Goal: Check status: Check status

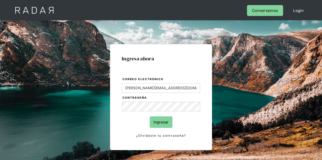
click at [160, 122] on input "Ingresar" at bounding box center [160, 122] width 23 height 11
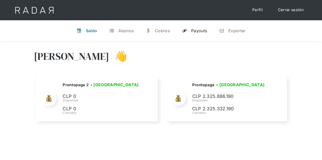
click at [204, 31] on div "Payouts" at bounding box center [199, 30] width 16 height 5
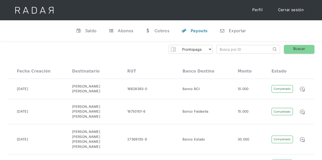
drag, startPoint x: 235, startPoint y: 45, endPoint x: 233, endPoint y: 50, distance: 4.8
click at [233, 50] on input "search" at bounding box center [243, 49] width 55 height 8
paste input "93434678-e06c-4fc5-942d-fa457bcbfe3f"
type input "93434678-e06c-4fc5-942d-fa457bcbfe3f"
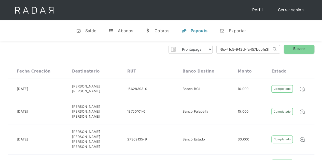
click input "Search" at bounding box center [0, 0] width 0 height 0
click at [294, 50] on link "Buscar" at bounding box center [298, 49] width 31 height 9
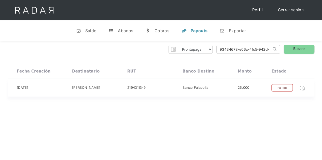
click at [304, 89] on img at bounding box center [302, 88] width 6 height 6
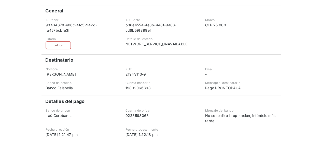
scroll to position [71, 0]
